Goal: Find specific page/section: Find specific page/section

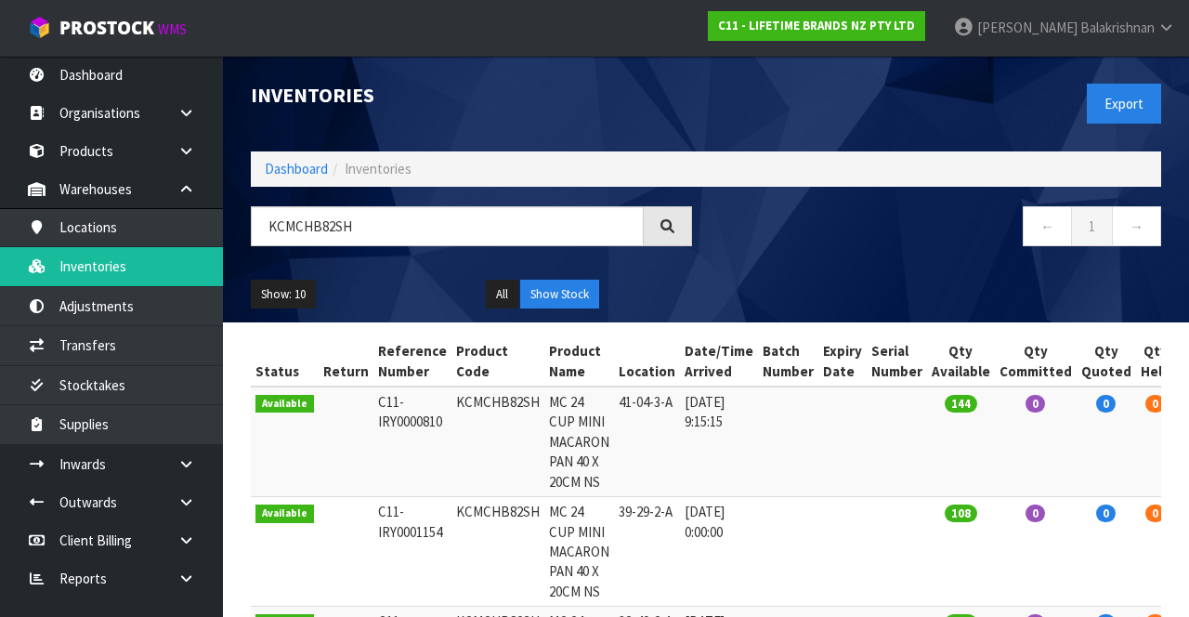
type input "KCMCHB82SH"
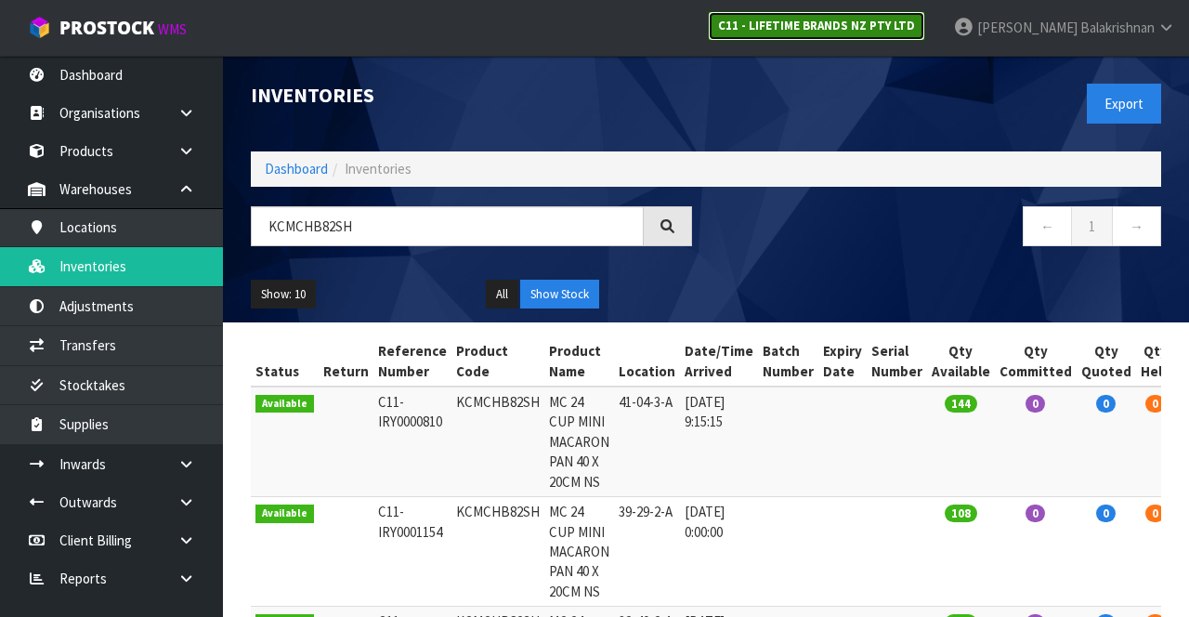
click at [909, 30] on strong "C11 - LIFETIME BRANDS NZ PTY LTD" at bounding box center [816, 26] width 197 height 16
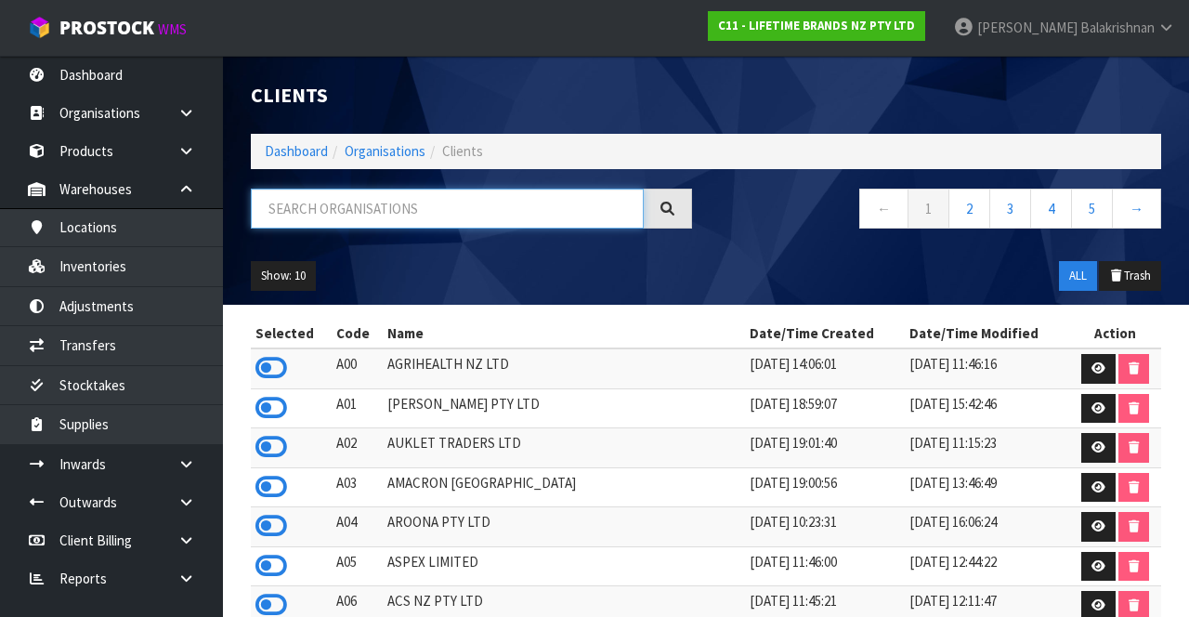
click at [403, 203] on input "text" at bounding box center [447, 209] width 393 height 40
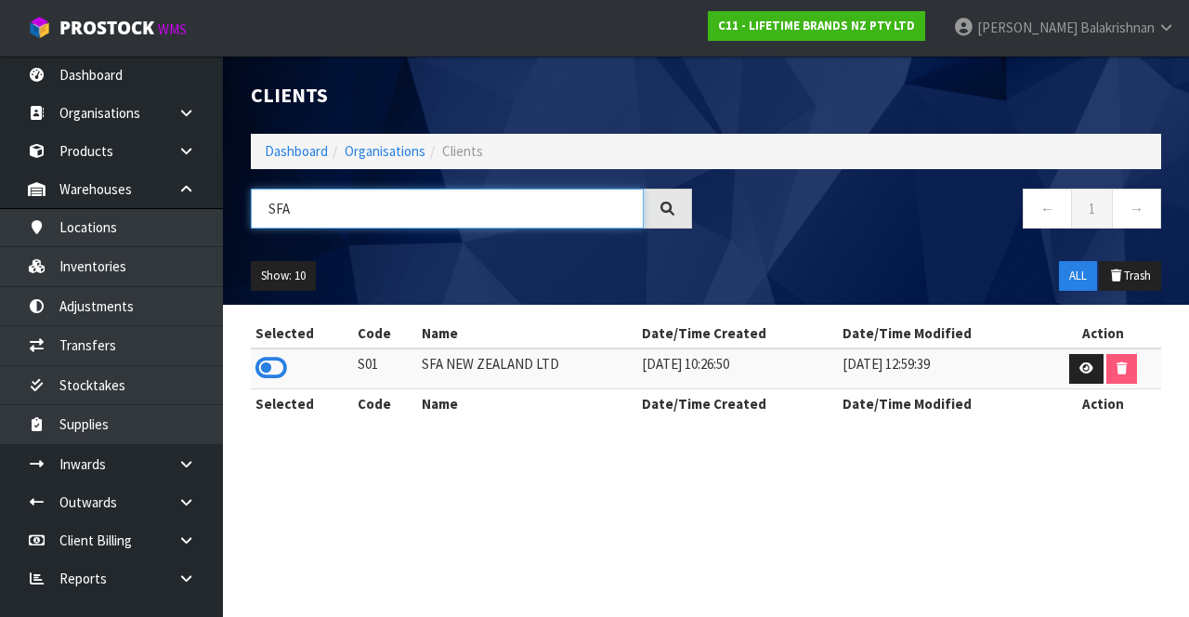
type input "SFA"
click at [257, 359] on icon at bounding box center [271, 368] width 32 height 28
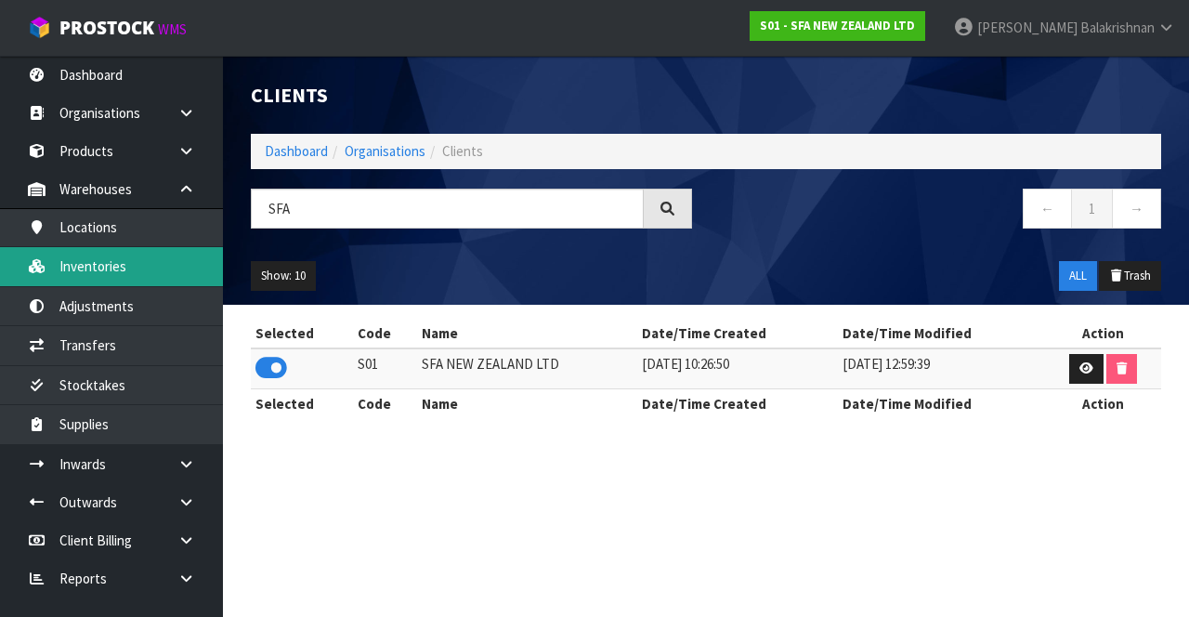
click at [138, 270] on link "Inventories" at bounding box center [111, 266] width 223 height 38
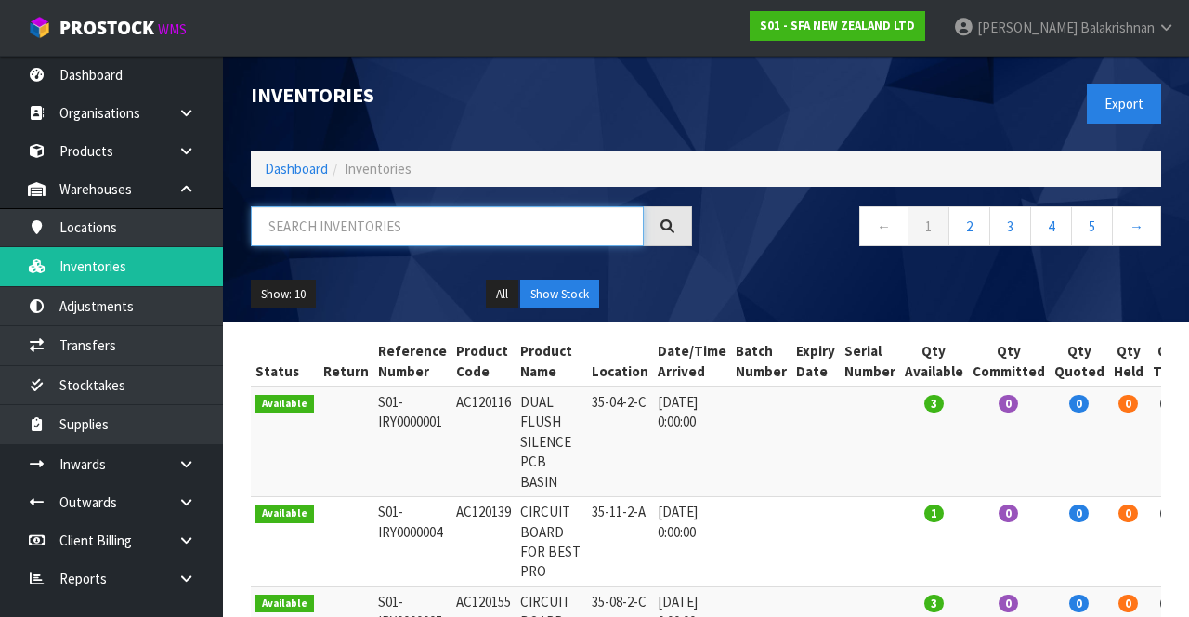
click at [415, 219] on input "text" at bounding box center [447, 226] width 393 height 40
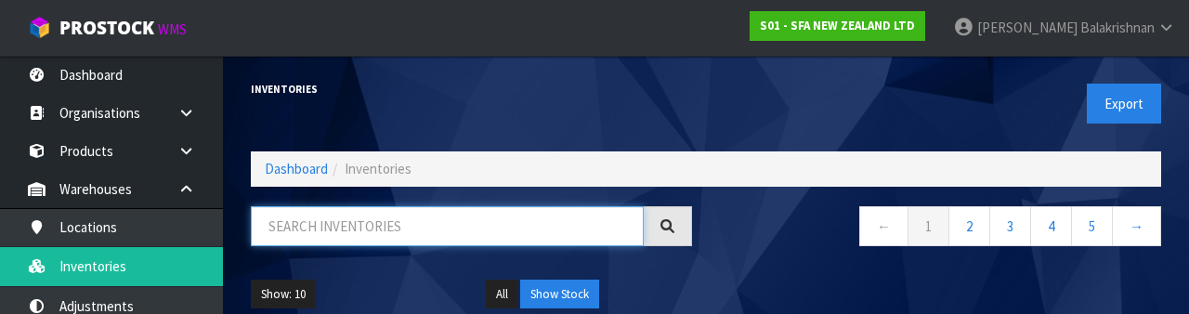
click at [431, 229] on input "text" at bounding box center [447, 226] width 393 height 40
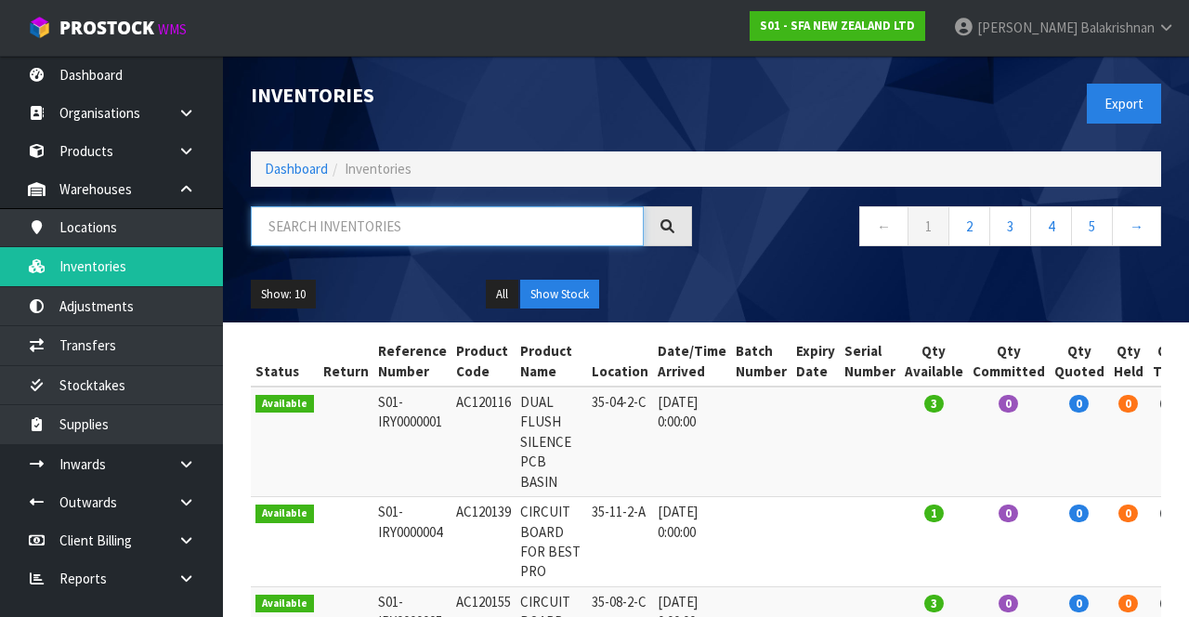
click at [433, 223] on input "text" at bounding box center [447, 226] width 393 height 40
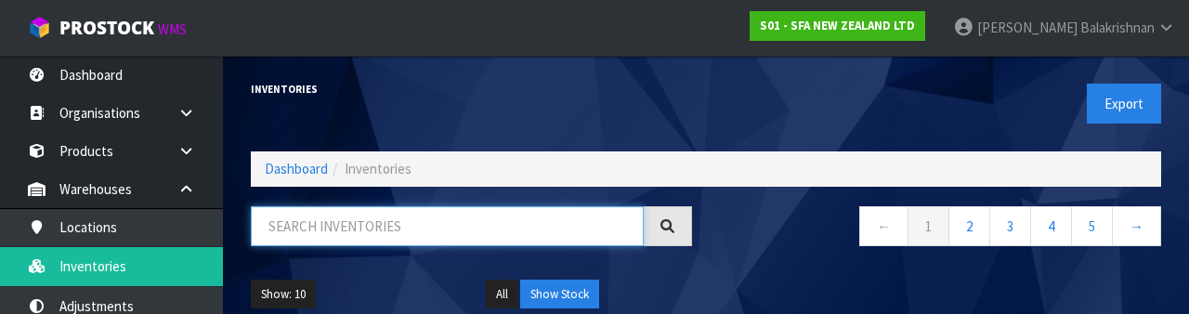
click at [426, 223] on input "text" at bounding box center [447, 226] width 393 height 40
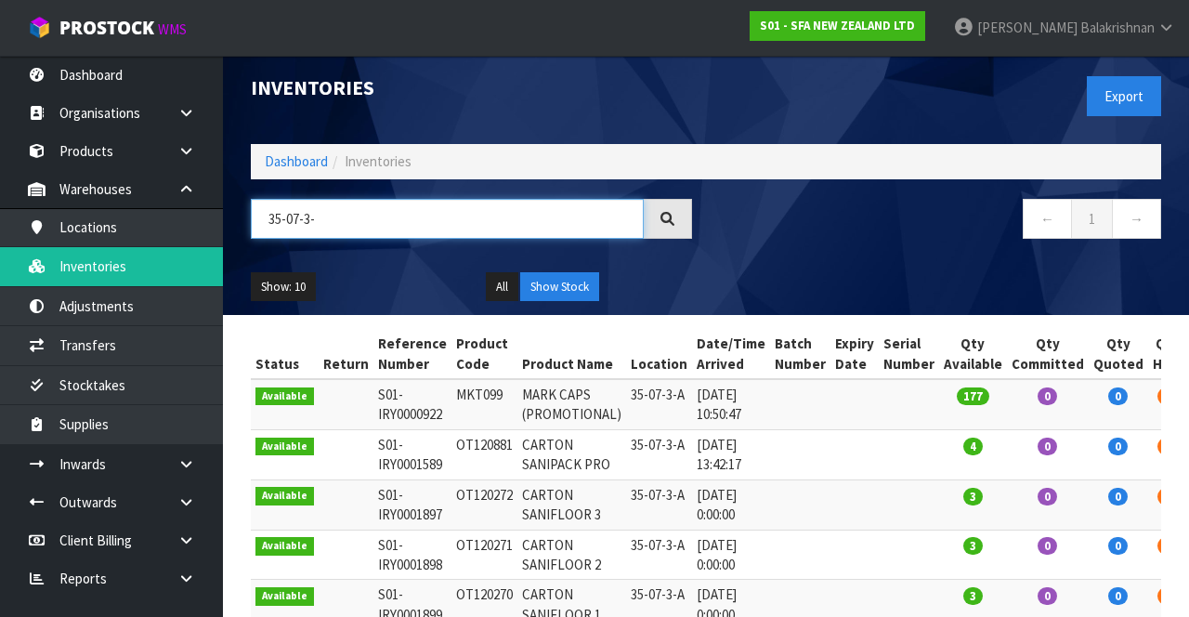
scroll to position [7, 0]
click at [377, 210] on input "35-07-3-" at bounding box center [447, 219] width 393 height 40
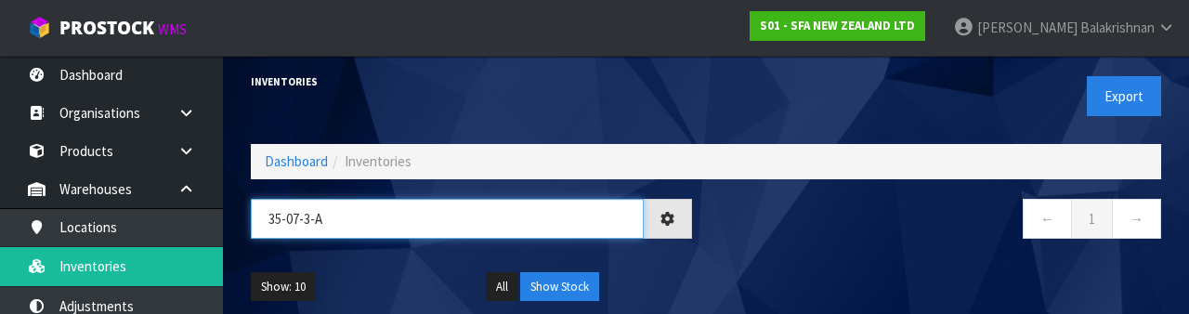
type input "35-07-3-A"
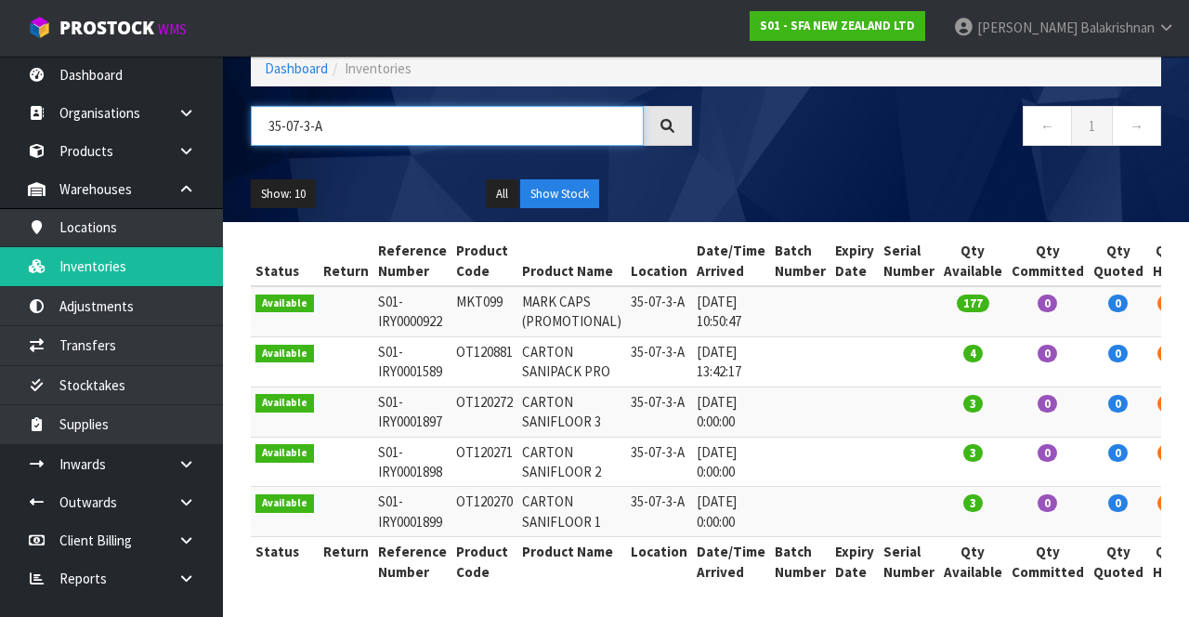
scroll to position [0, 0]
